Goal: Find specific page/section: Find specific page/section

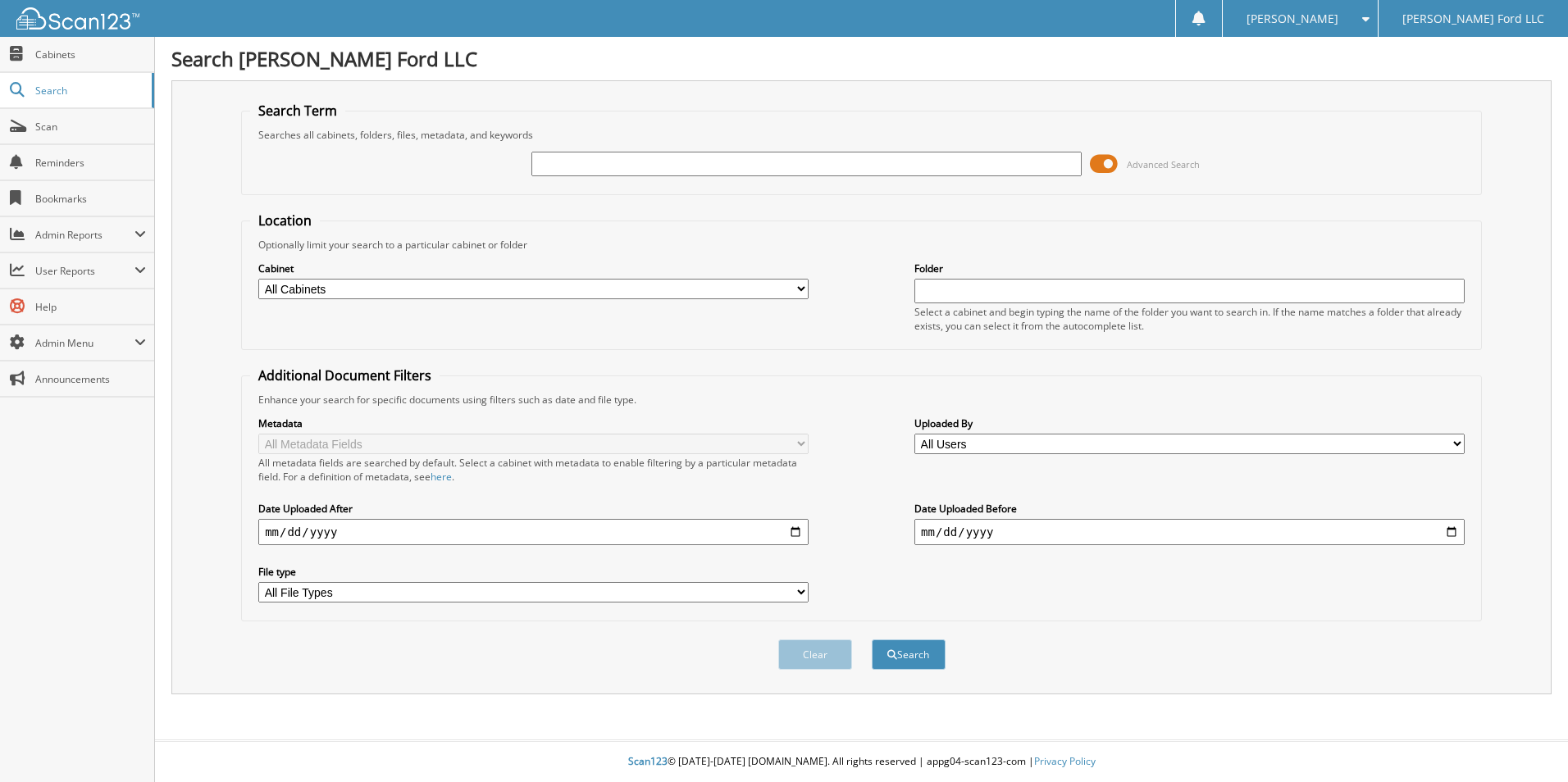
type input "u"
type input "u252606h"
click at [871, 640] on button "Search" at bounding box center [908, 655] width 74 height 31
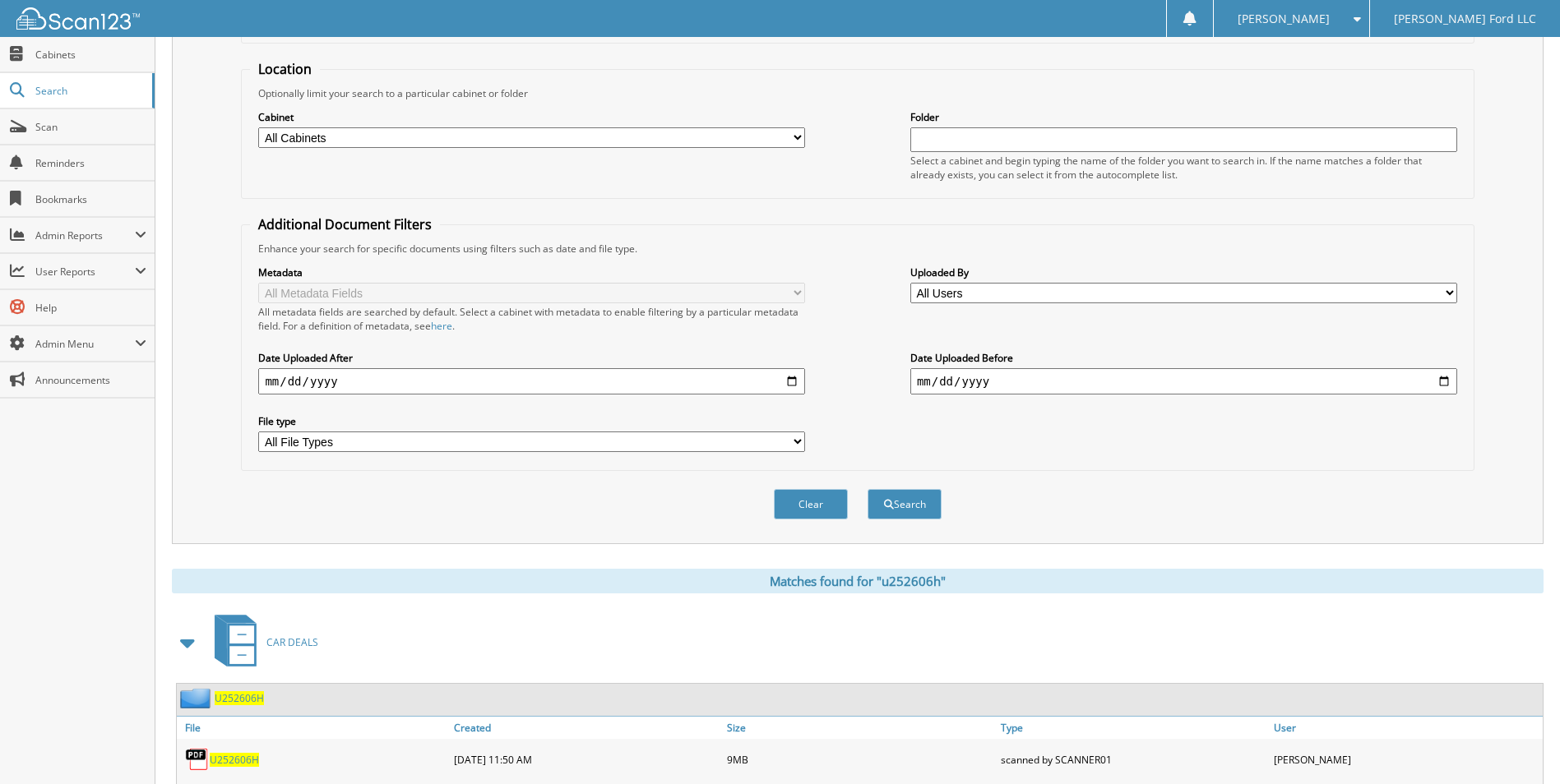
scroll to position [410, 0]
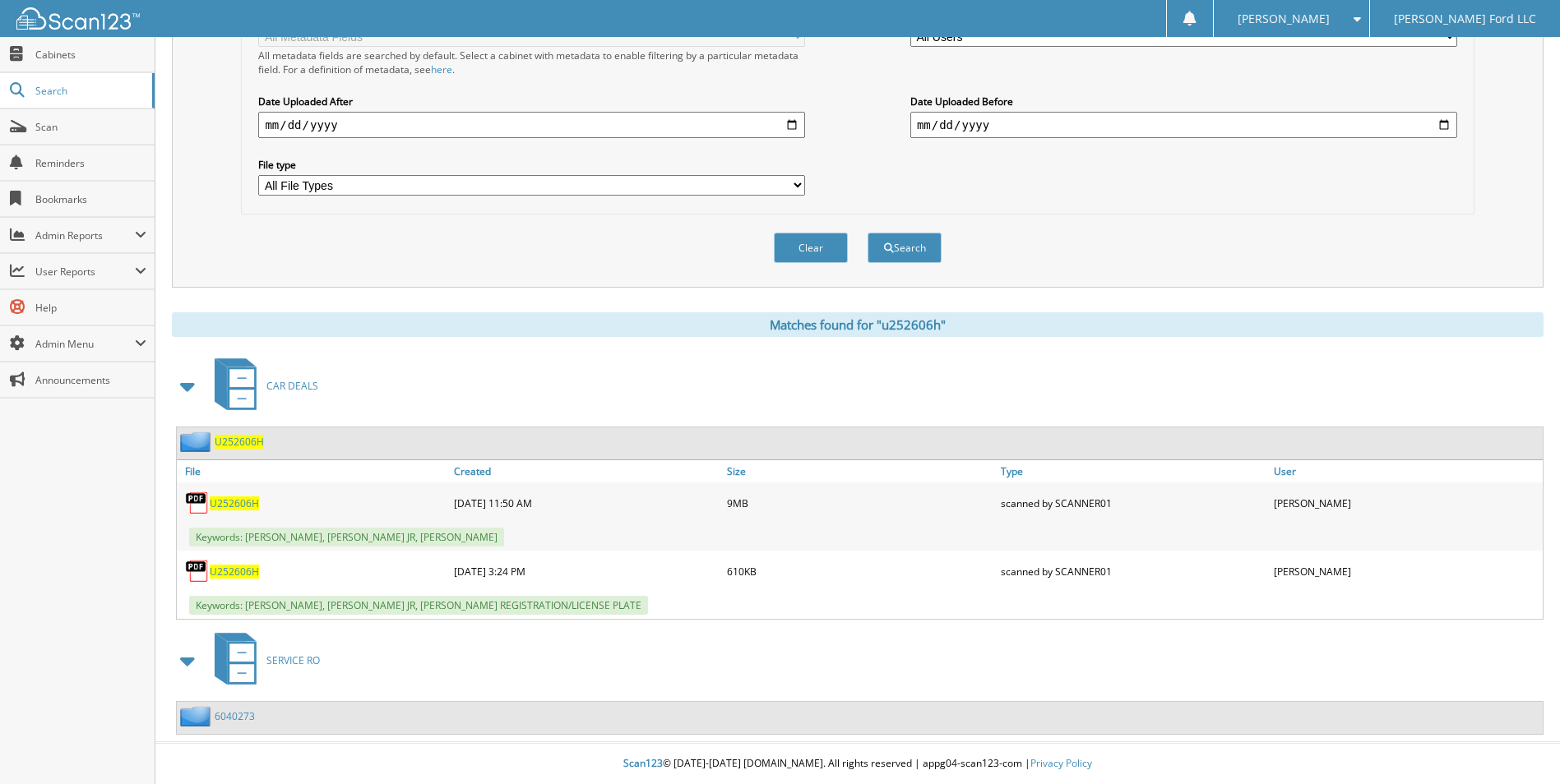
click at [234, 500] on span "U252606H" at bounding box center [235, 503] width 49 height 14
